Goal: Task Accomplishment & Management: Complete application form

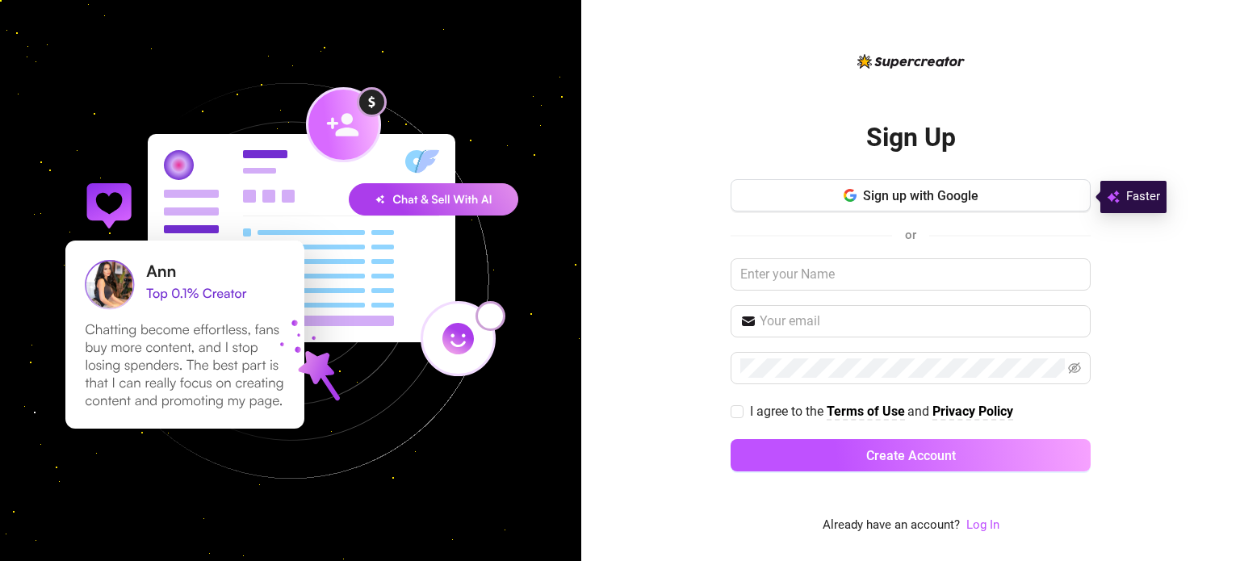
click at [1010, 205] on button "Sign up with Google" at bounding box center [910, 195] width 360 height 32
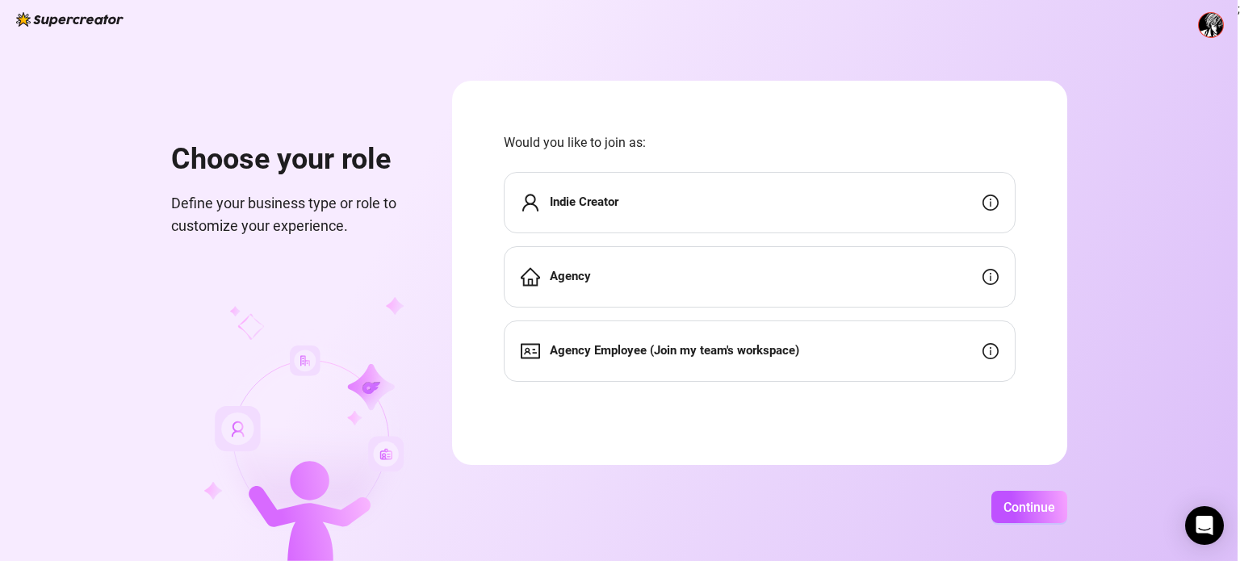
click at [722, 178] on div "Indie Creator" at bounding box center [760, 202] width 512 height 61
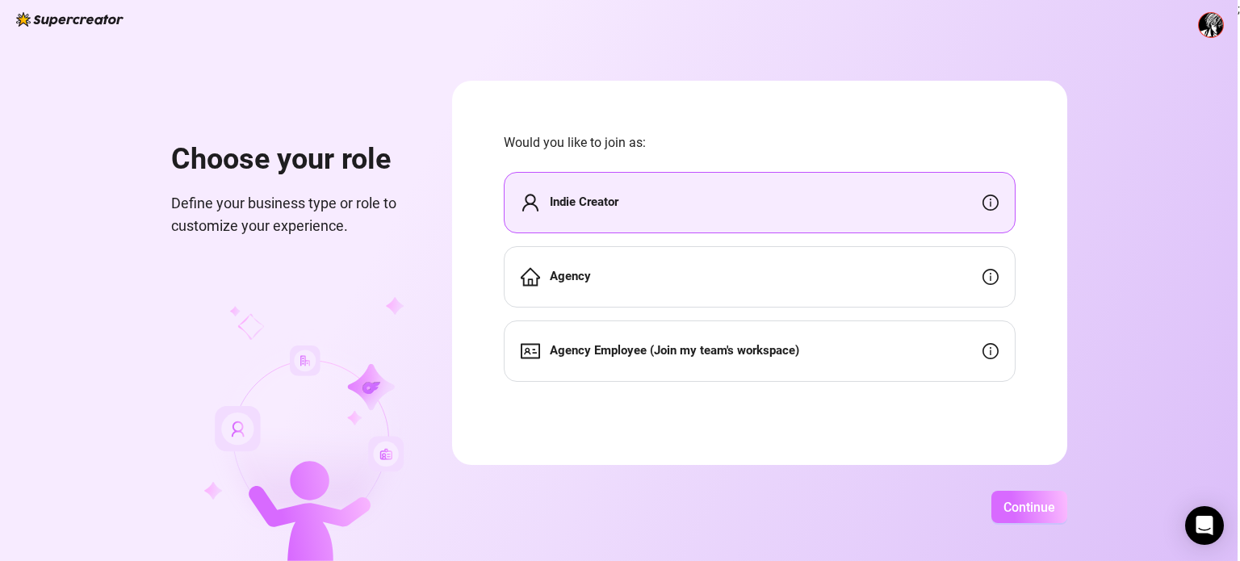
click at [1024, 509] on span "Continue" at bounding box center [1029, 507] width 52 height 15
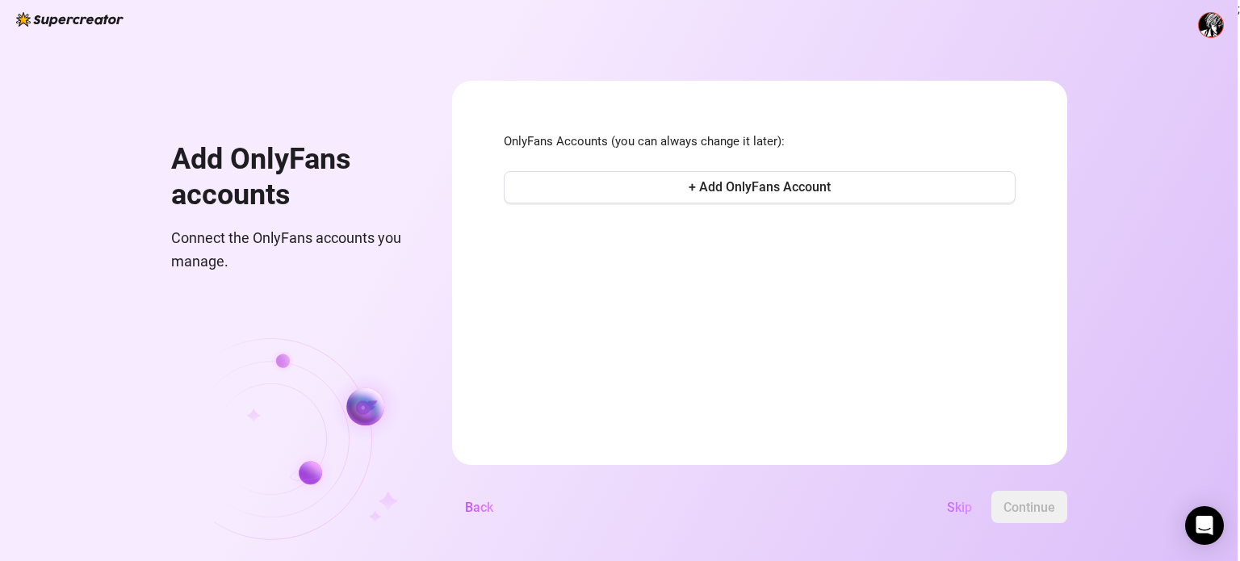
click at [955, 512] on span "Skip" at bounding box center [959, 507] width 25 height 15
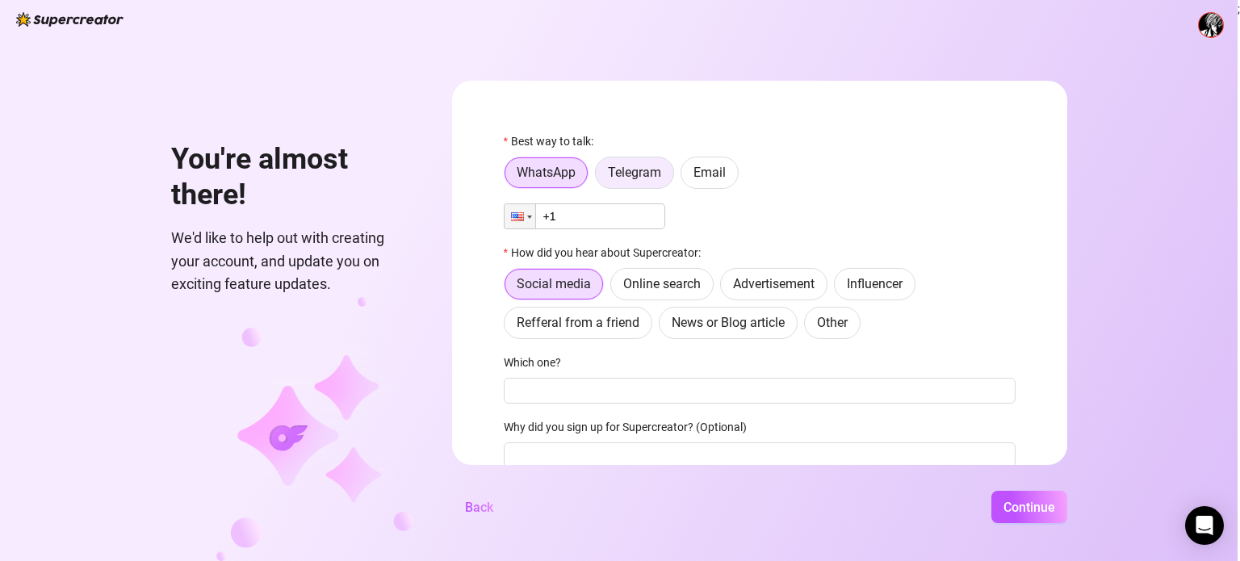
click at [635, 180] on span "Telegram" at bounding box center [634, 172] width 53 height 15
click at [600, 177] on input "Telegram" at bounding box center [600, 177] width 0 height 0
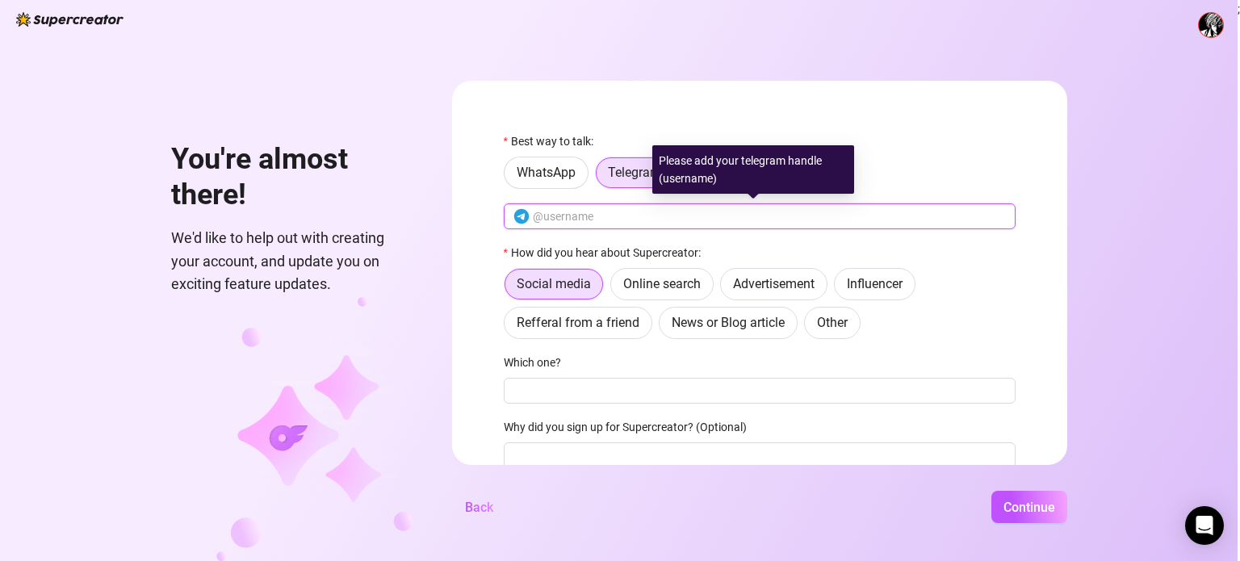
click at [597, 220] on input "text" at bounding box center [769, 216] width 473 height 18
type input "@"
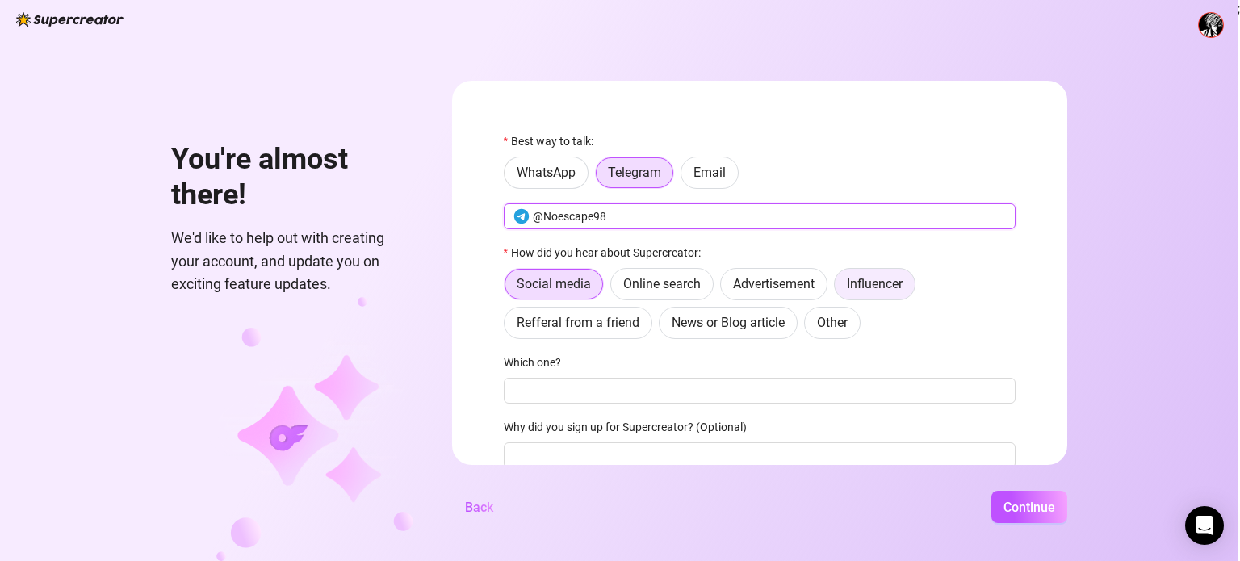
type input "@Noescape98"
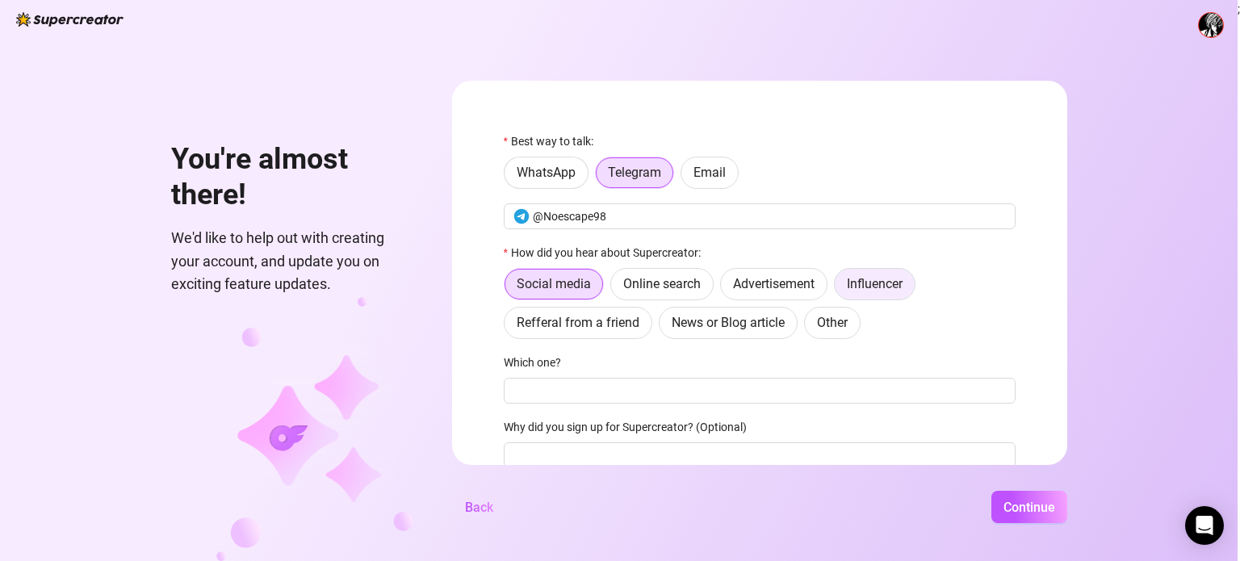
click at [862, 291] on label "Influencer" at bounding box center [875, 284] width 82 height 32
click at [838, 288] on input "Influencer" at bounding box center [838, 288] width 0 height 0
click at [556, 286] on span "Social media" at bounding box center [553, 283] width 74 height 15
click at [508, 288] on input "Social media" at bounding box center [508, 288] width 0 height 0
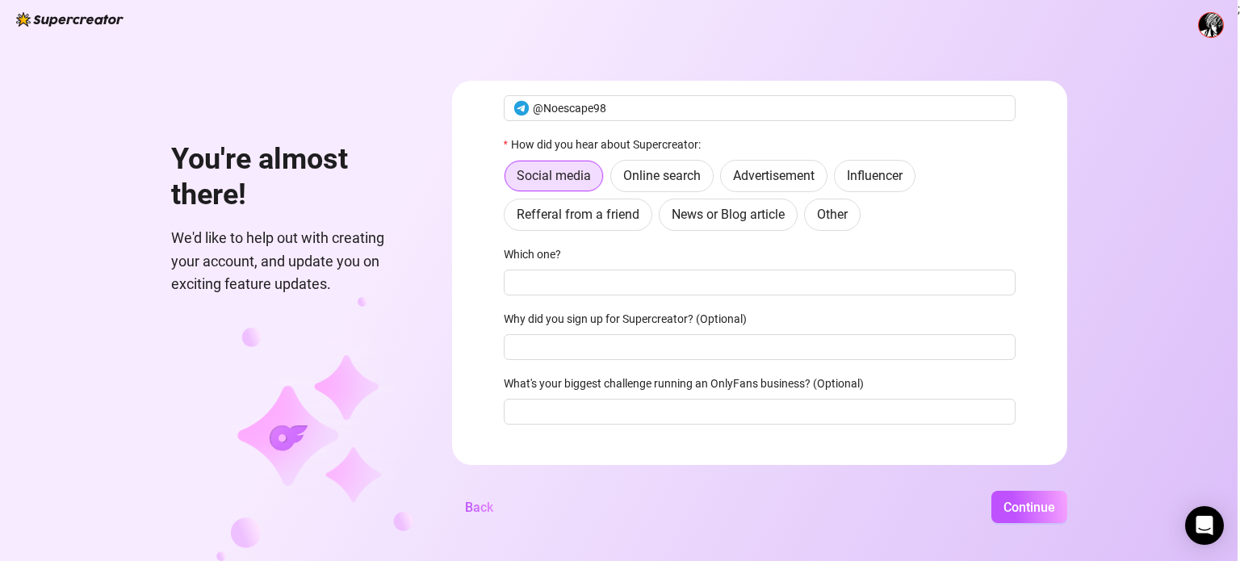
scroll to position [109, 0]
click at [686, 179] on span "Online search" at bounding box center [661, 174] width 77 height 15
click at [615, 179] on input "Online search" at bounding box center [615, 179] width 0 height 0
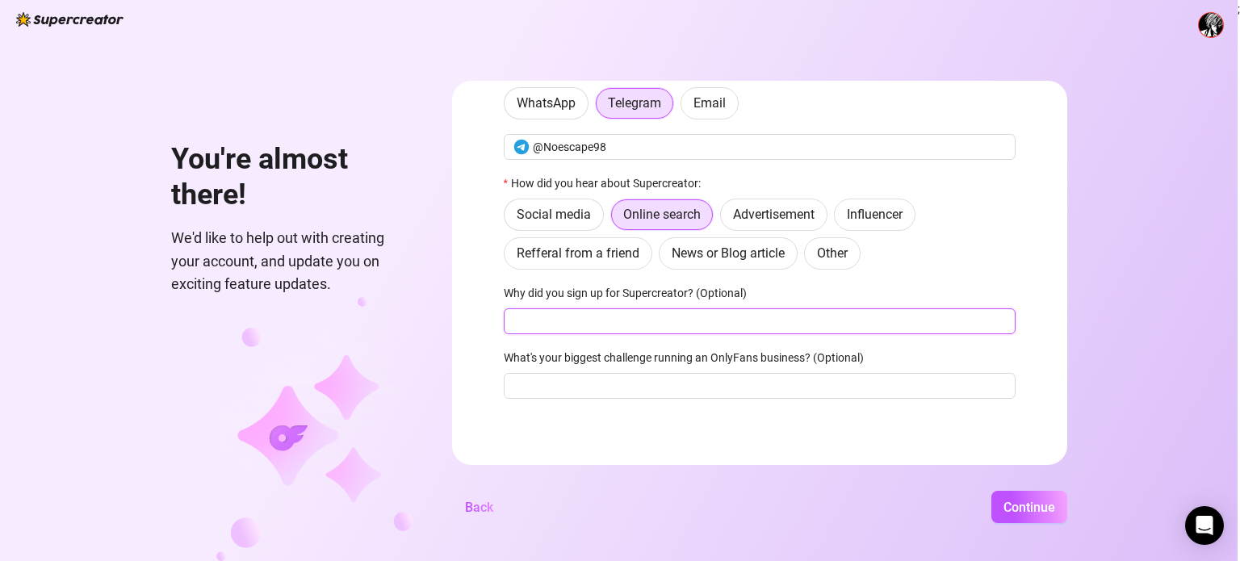
click at [687, 309] on input "Why did you sign up for Supercreator? (Optional)" at bounding box center [760, 321] width 512 height 26
type input "G"
type input "I wanna make AI Influencer"
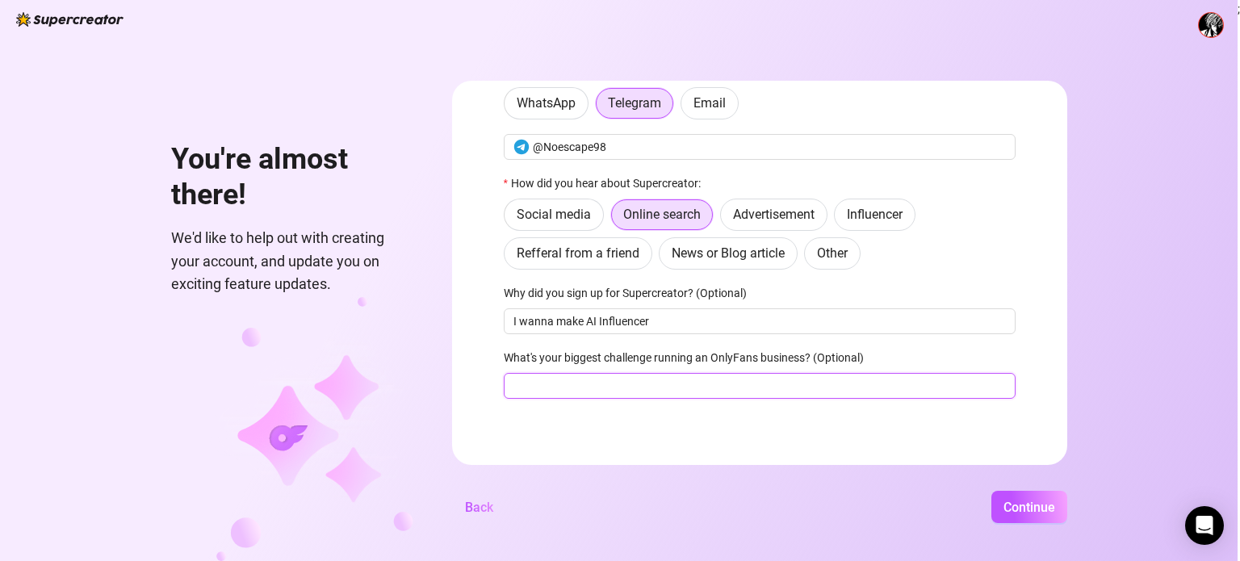
click at [562, 384] on input "What's your biggest challenge running an OnlyFans business? (Optional)" at bounding box center [760, 386] width 512 height 26
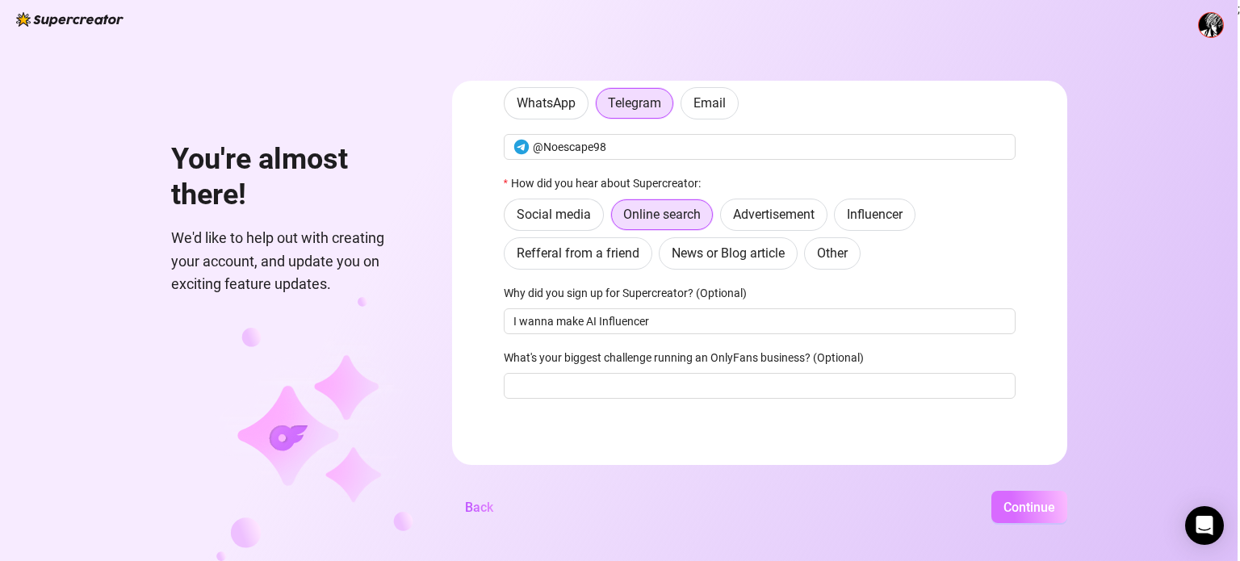
click at [1042, 522] on button "Continue" at bounding box center [1029, 507] width 76 height 32
